Goal: Information Seeking & Learning: Learn about a topic

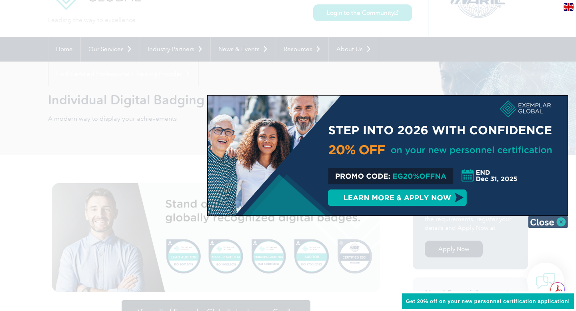
click at [556, 223] on img at bounding box center [548, 222] width 40 height 12
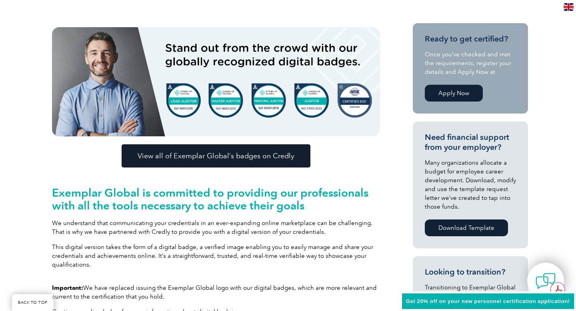
scroll to position [199, 0]
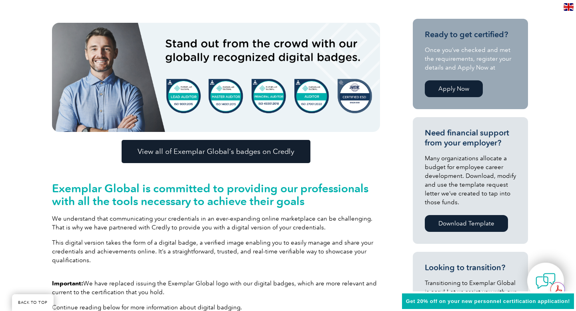
click at [260, 151] on span "View all of Exemplar Global’s badges on Credly" at bounding box center [216, 151] width 157 height 7
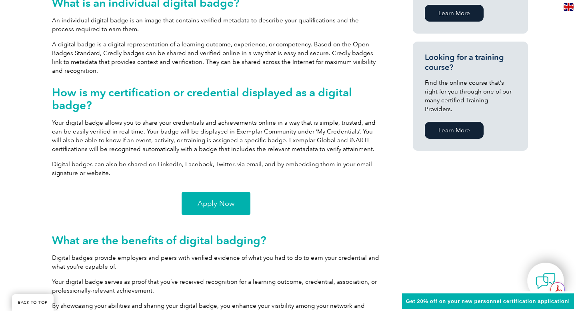
scroll to position [0, 0]
click at [227, 205] on span "Apply Now" at bounding box center [216, 203] width 37 height 7
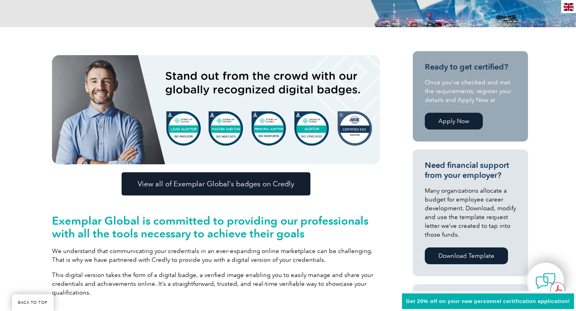
click at [244, 190] on link "View all of Exemplar Global’s badges on Credly" at bounding box center [216, 184] width 189 height 23
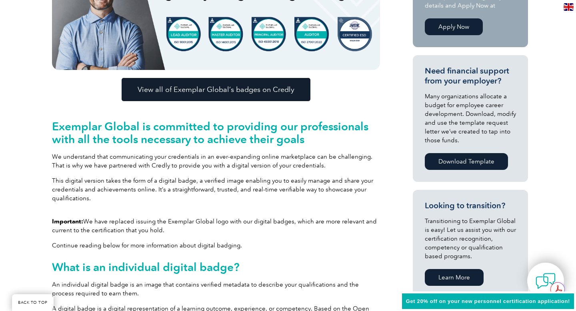
scroll to position [254, 0]
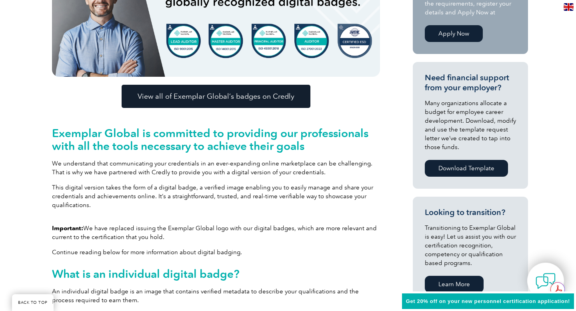
click at [274, 97] on span "View all of Exemplar Global’s badges on Credly" at bounding box center [216, 96] width 157 height 7
click at [243, 96] on span "View all of Exemplar Global’s badges on Credly" at bounding box center [216, 96] width 157 height 7
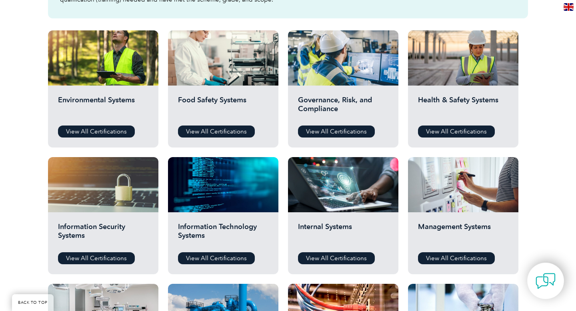
scroll to position [273, 0]
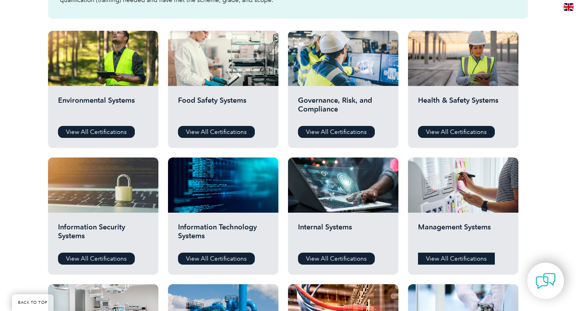
click at [470, 259] on link "View All Certifications" at bounding box center [456, 259] width 77 height 12
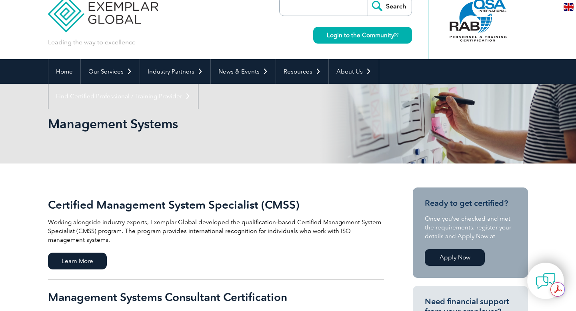
scroll to position [15, 0]
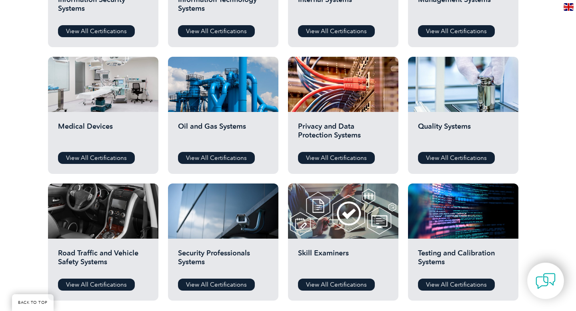
scroll to position [499, 0]
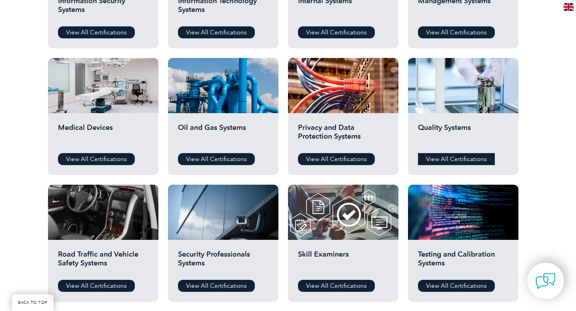
click at [444, 160] on link "View All Certifications" at bounding box center [456, 159] width 77 height 12
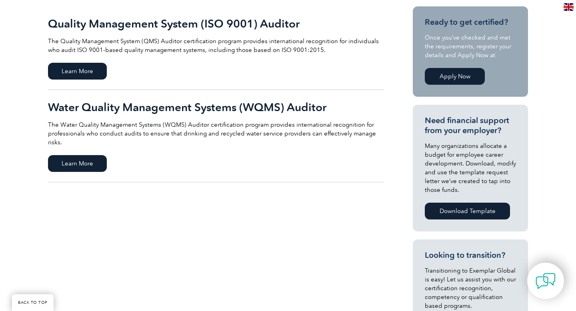
scroll to position [199, 0]
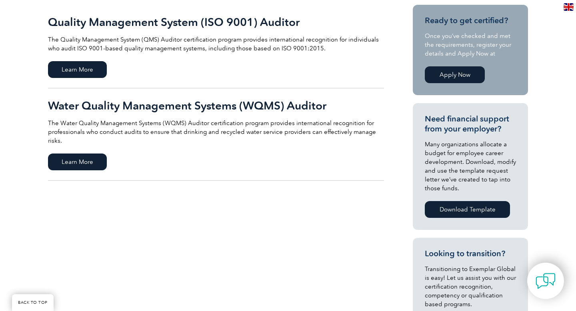
click at [445, 79] on link "Apply Now" at bounding box center [455, 74] width 60 height 17
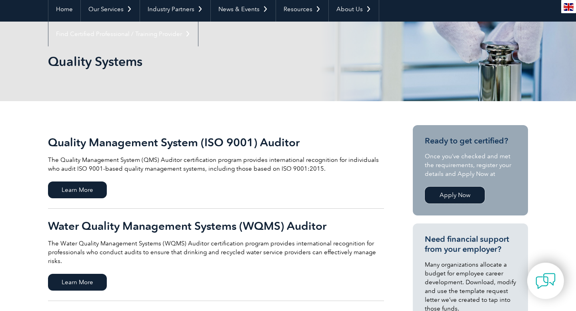
scroll to position [0, 0]
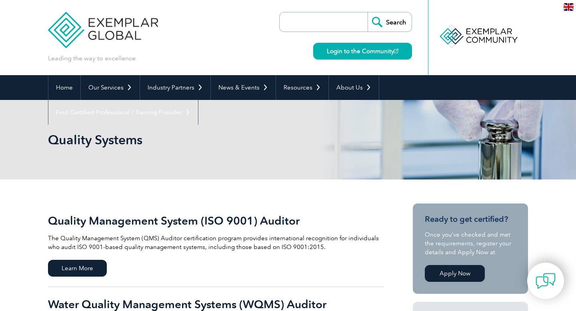
click at [331, 24] on input "search" at bounding box center [326, 21] width 84 height 19
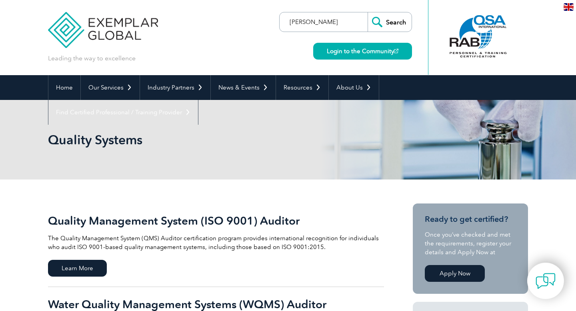
type input "[PERSON_NAME]"
click at [387, 20] on input "Search" at bounding box center [390, 21] width 44 height 19
